Goal: Find specific page/section: Find specific page/section

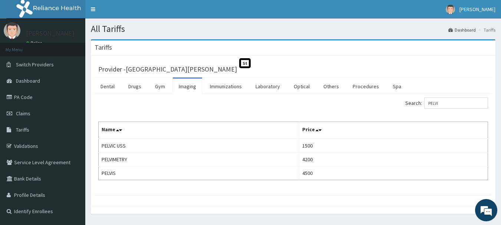
click at [239, 62] on span "St" at bounding box center [244, 63] width 11 height 10
click at [143, 70] on h3 "Provider - [GEOGRAPHIC_DATA][PERSON_NAME]" at bounding box center [167, 69] width 139 height 7
click at [111, 69] on h3 "Provider - [GEOGRAPHIC_DATA][PERSON_NAME]" at bounding box center [167, 69] width 139 height 7
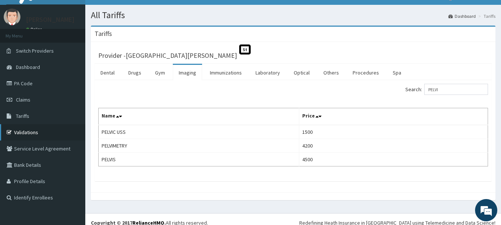
scroll to position [21, 0]
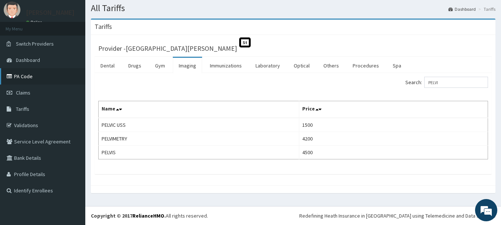
drag, startPoint x: 22, startPoint y: 76, endPoint x: 55, endPoint y: 115, distance: 50.8
click at [22, 76] on link "PA Code" at bounding box center [42, 76] width 85 height 16
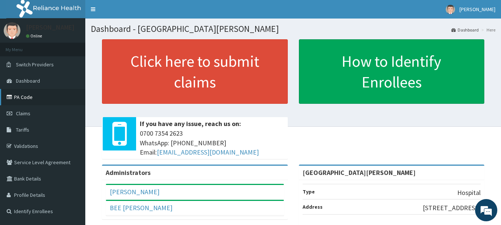
click at [23, 94] on link "PA Code" at bounding box center [42, 97] width 85 height 16
